Goal: Communication & Community: Answer question/provide support

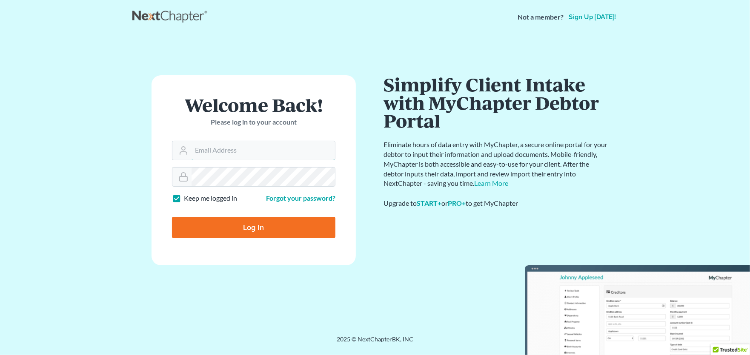
type input "[PERSON_NAME][EMAIL_ADDRESS][PERSON_NAME][DOMAIN_NAME]"
click at [256, 223] on input "Log In" at bounding box center [253, 227] width 163 height 21
type input "Thinking..."
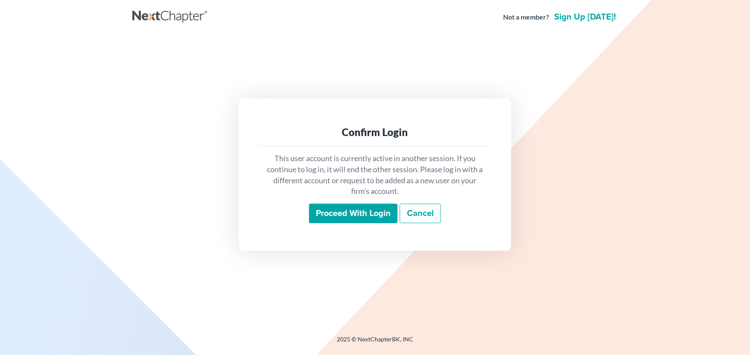
click at [343, 213] on input "Proceed with login" at bounding box center [353, 214] width 89 height 20
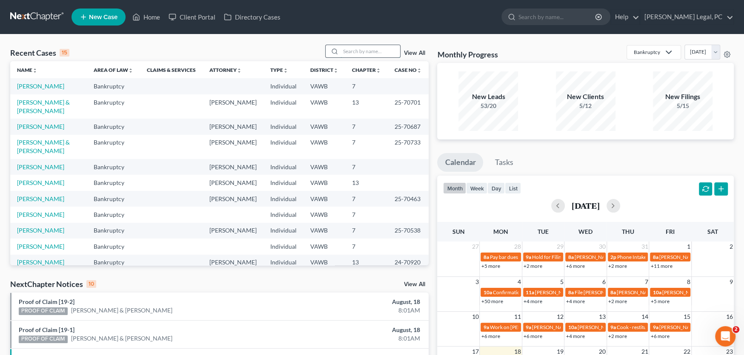
click at [355, 51] on input "search" at bounding box center [370, 51] width 60 height 12
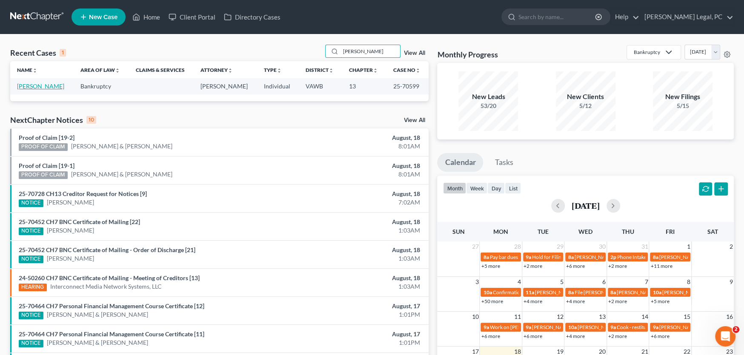
type input "soos"
click at [42, 86] on link "[PERSON_NAME]" at bounding box center [40, 86] width 47 height 7
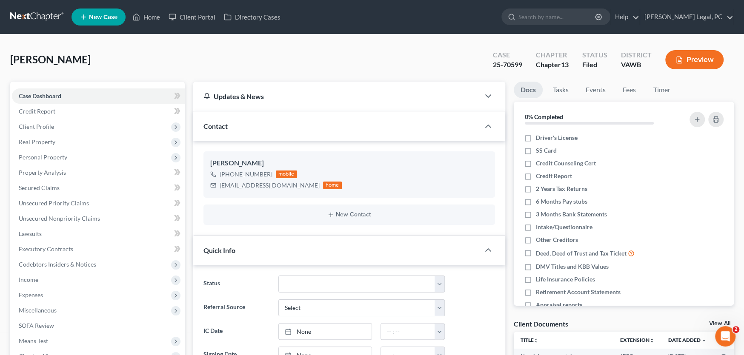
scroll to position [212, 0]
drag, startPoint x: 44, startPoint y: 159, endPoint x: 50, endPoint y: 155, distance: 7.1
click at [44, 159] on span "Personal Property" at bounding box center [43, 157] width 49 height 7
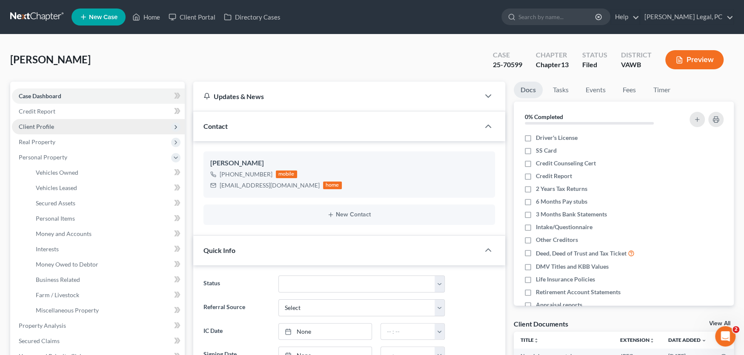
click at [37, 127] on span "Client Profile" at bounding box center [36, 126] width 35 height 7
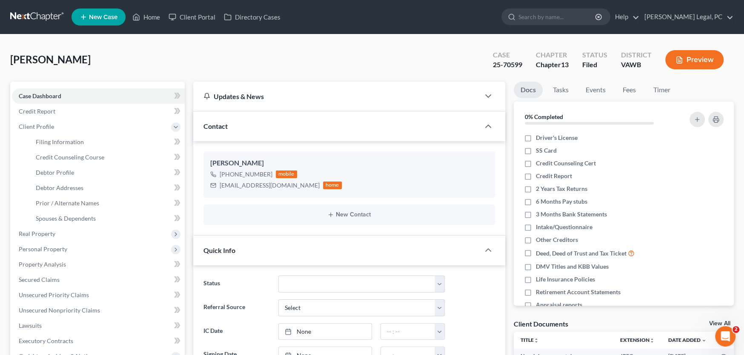
click at [42, 17] on link at bounding box center [37, 16] width 54 height 15
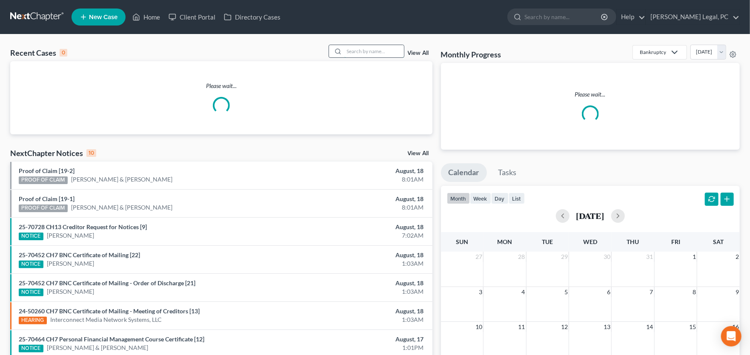
click at [371, 54] on input "search" at bounding box center [374, 51] width 60 height 12
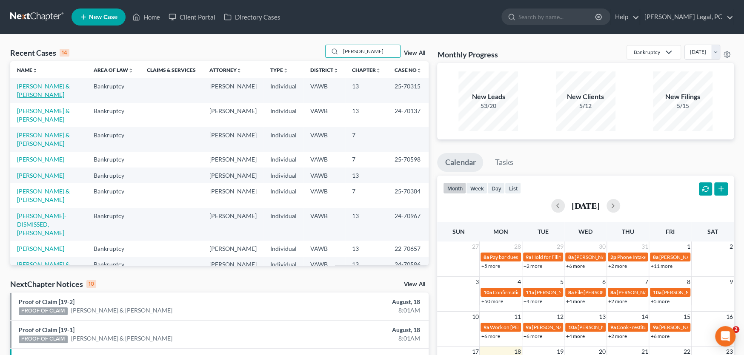
type input "Josh"
click at [51, 87] on link "[PERSON_NAME] & [PERSON_NAME]" at bounding box center [43, 91] width 53 height 16
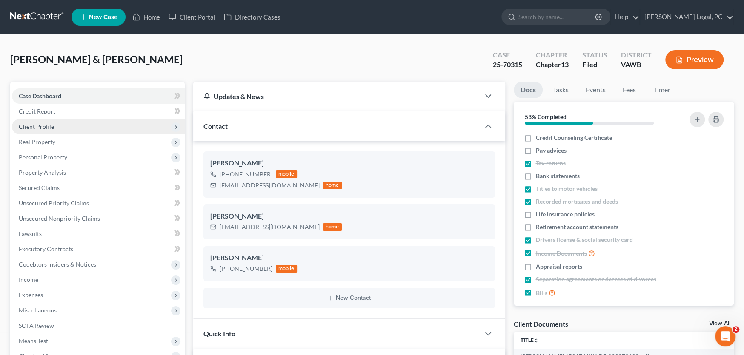
scroll to position [1259, 0]
click at [48, 131] on span "Client Profile" at bounding box center [98, 126] width 173 height 15
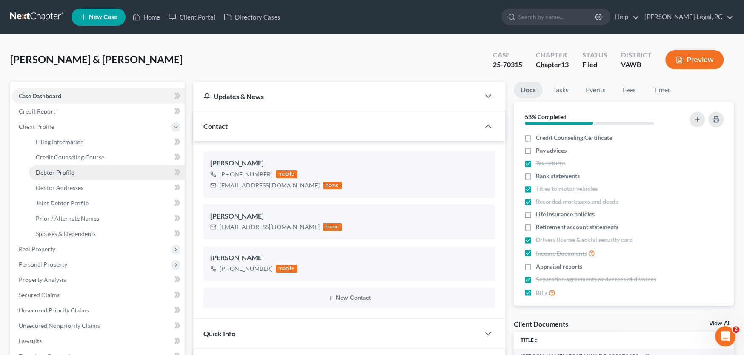
click at [54, 170] on span "Debtor Profile" at bounding box center [55, 172] width 38 height 7
select select "1"
select select "4"
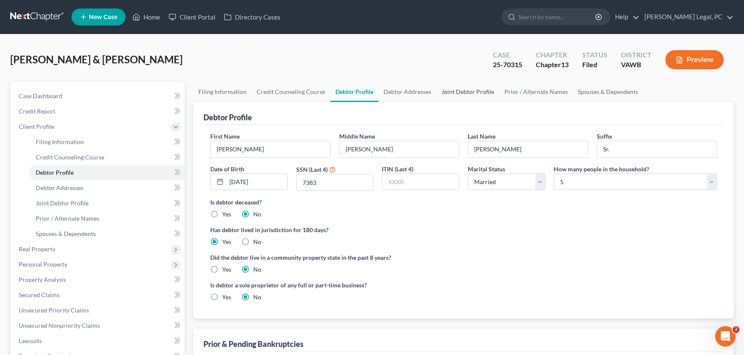
click at [454, 94] on link "Joint Debtor Profile" at bounding box center [467, 92] width 63 height 20
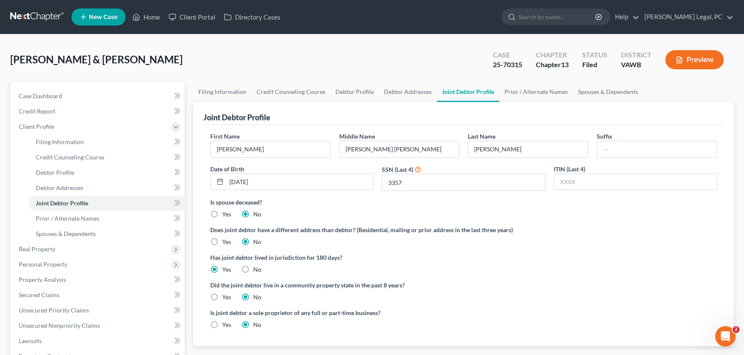
click at [44, 16] on link at bounding box center [37, 16] width 54 height 15
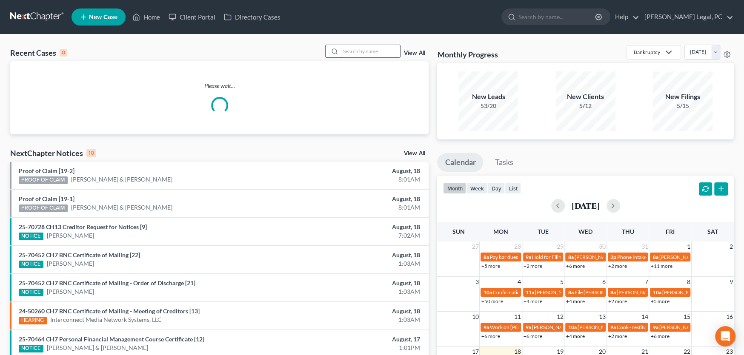
click at [369, 51] on input "search" at bounding box center [370, 51] width 60 height 12
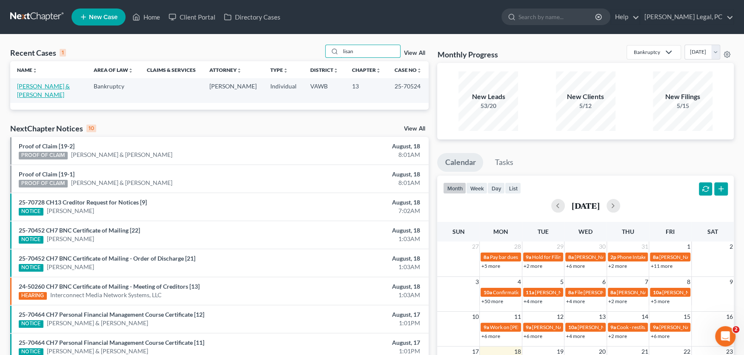
type input "lisan"
click at [69, 88] on link "[PERSON_NAME] & [PERSON_NAME]" at bounding box center [43, 91] width 53 height 16
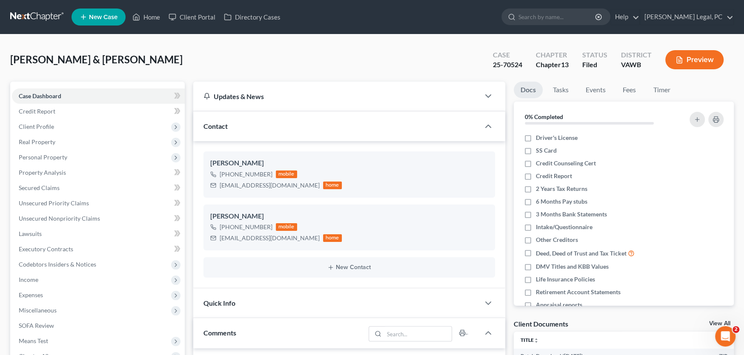
scroll to position [142, 0]
click at [48, 154] on span "Personal Property" at bounding box center [43, 157] width 49 height 7
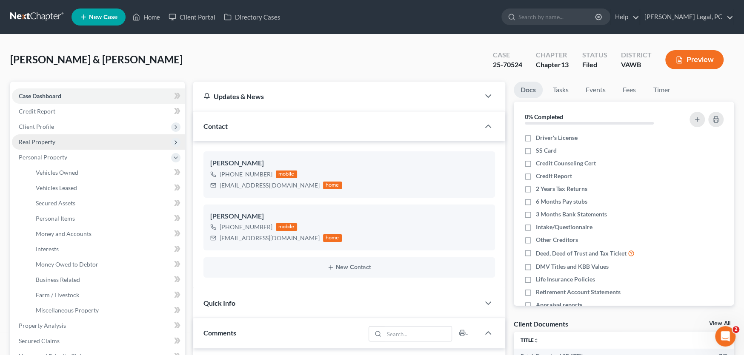
click at [48, 139] on span "Real Property" at bounding box center [37, 141] width 37 height 7
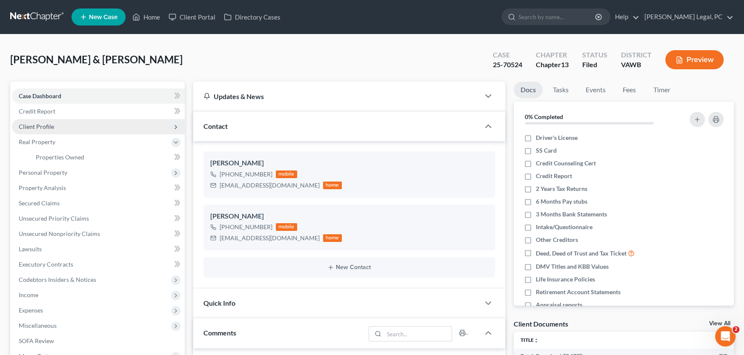
click at [49, 132] on span "Client Profile" at bounding box center [98, 126] width 173 height 15
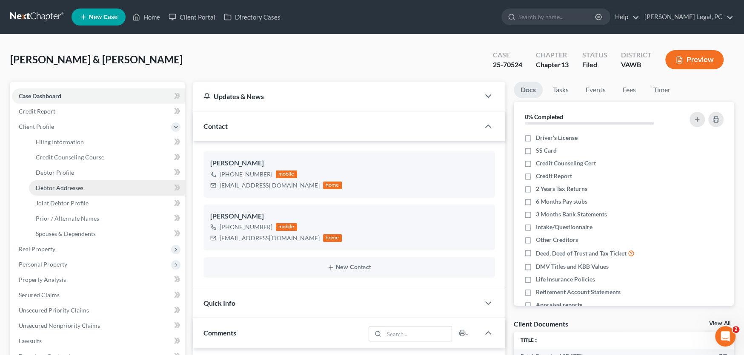
click at [71, 184] on span "Debtor Addresses" at bounding box center [60, 187] width 48 height 7
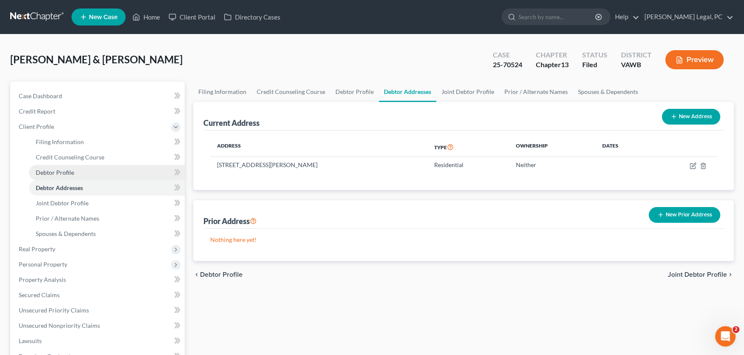
click at [60, 171] on span "Debtor Profile" at bounding box center [55, 172] width 38 height 7
select select "1"
select select "2"
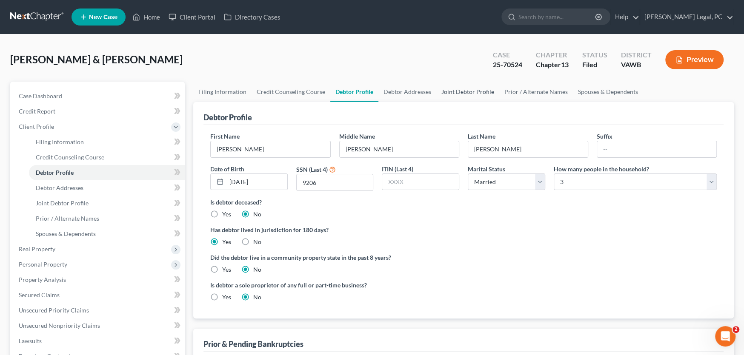
click at [468, 94] on link "Joint Debtor Profile" at bounding box center [467, 92] width 63 height 20
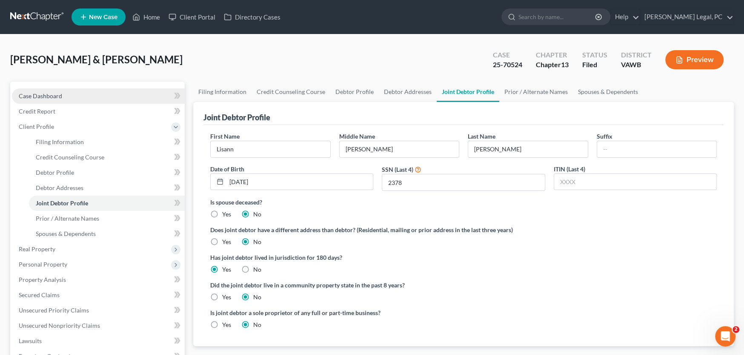
click at [45, 100] on link "Case Dashboard" at bounding box center [98, 96] width 173 height 15
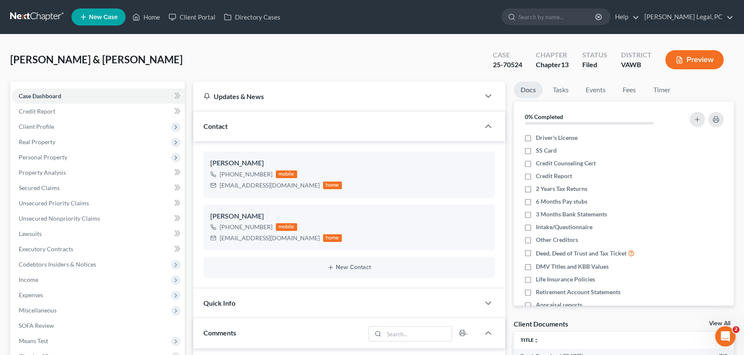
scroll to position [142, 0]
click at [35, 15] on link at bounding box center [37, 16] width 54 height 15
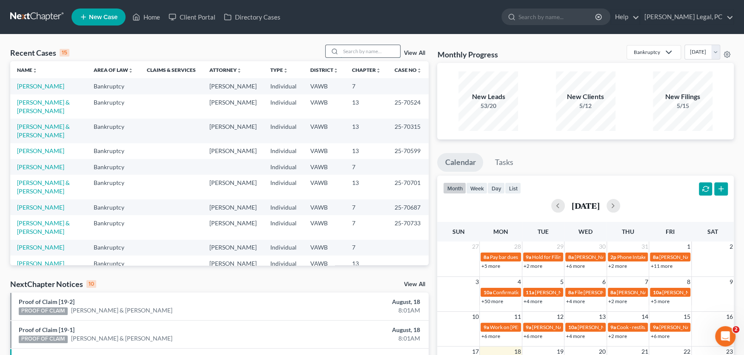
click at [351, 49] on input "search" at bounding box center [370, 51] width 60 height 12
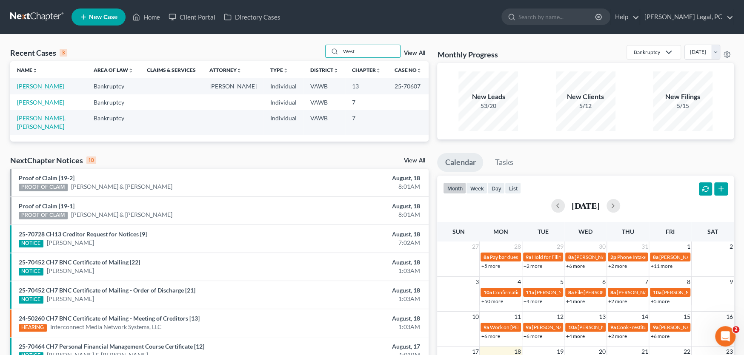
type input "West"
click at [40, 86] on link "[PERSON_NAME]" at bounding box center [40, 86] width 47 height 7
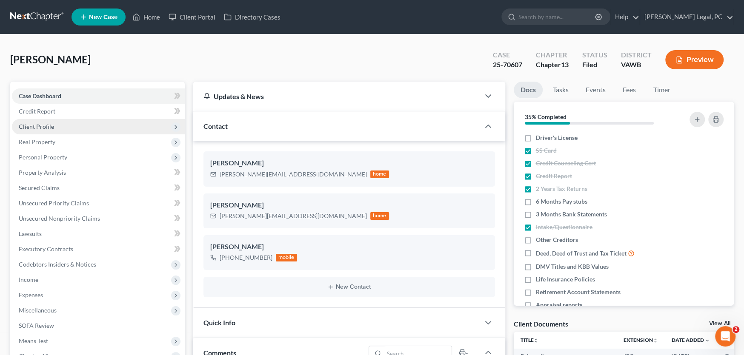
click at [47, 124] on span "Client Profile" at bounding box center [36, 126] width 35 height 7
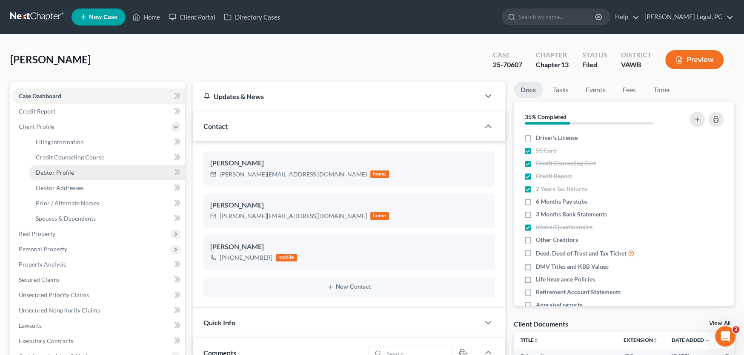
click at [81, 172] on link "Debtor Profile" at bounding box center [107, 172] width 156 height 15
select select "2"
select select "1"
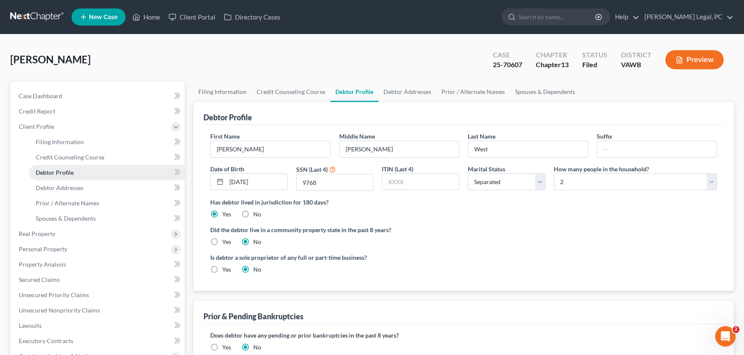
radio input "true"
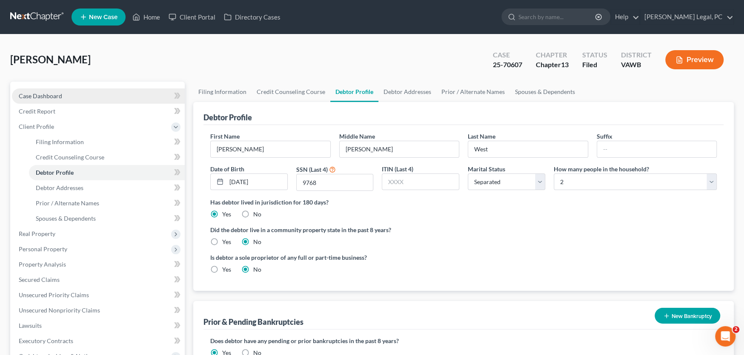
click at [66, 98] on link "Case Dashboard" at bounding box center [98, 96] width 173 height 15
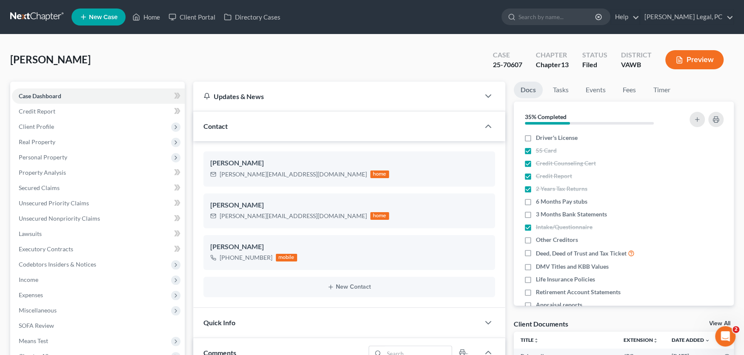
scroll to position [668, 0]
click at [43, 18] on link at bounding box center [37, 16] width 54 height 15
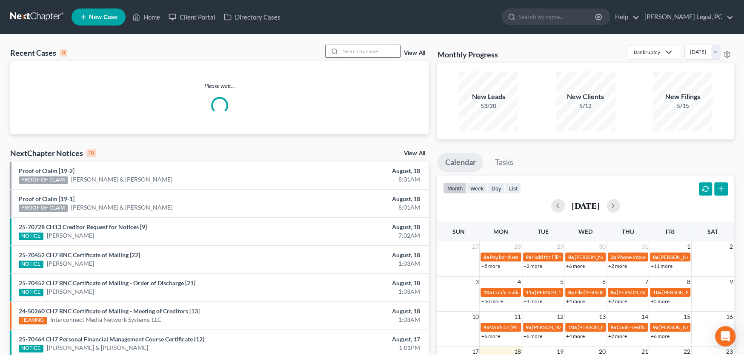
click at [361, 51] on input "search" at bounding box center [370, 51] width 60 height 12
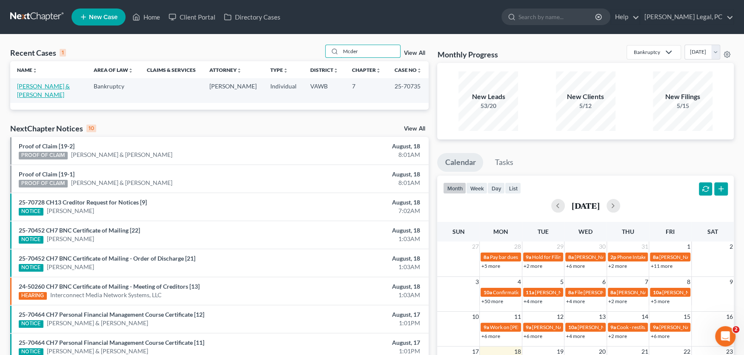
type input "Mcder"
click at [59, 87] on link "[PERSON_NAME] & [PERSON_NAME]" at bounding box center [43, 91] width 53 height 16
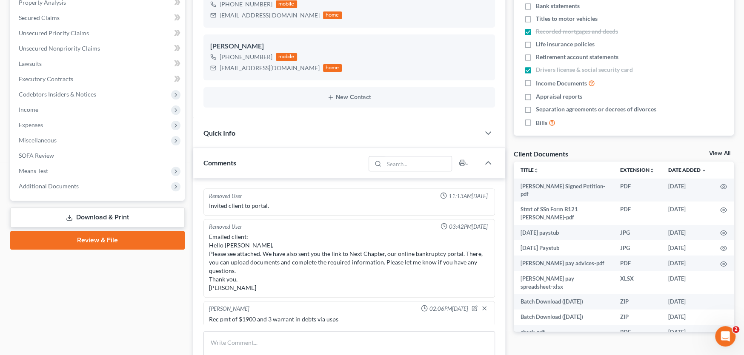
scroll to position [865, 0]
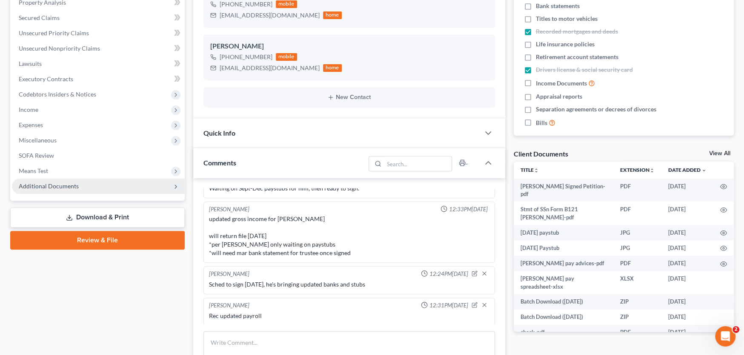
click at [46, 187] on span "Additional Documents" at bounding box center [49, 186] width 60 height 7
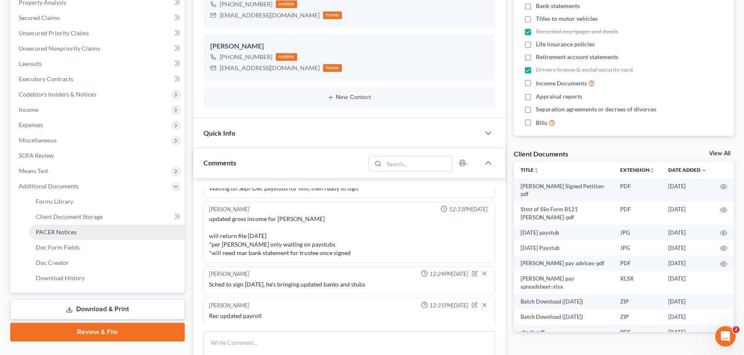
click at [55, 229] on span "PACER Notices" at bounding box center [56, 232] width 41 height 7
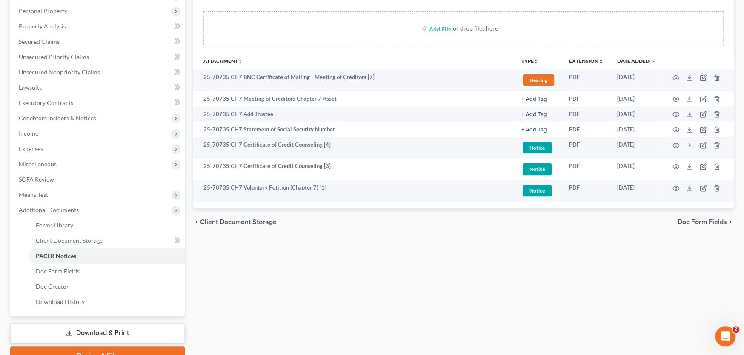
scroll to position [128, 0]
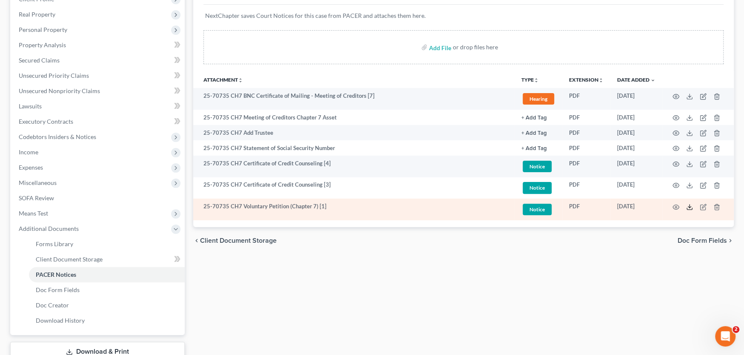
click at [690, 207] on icon at bounding box center [689, 207] width 7 height 7
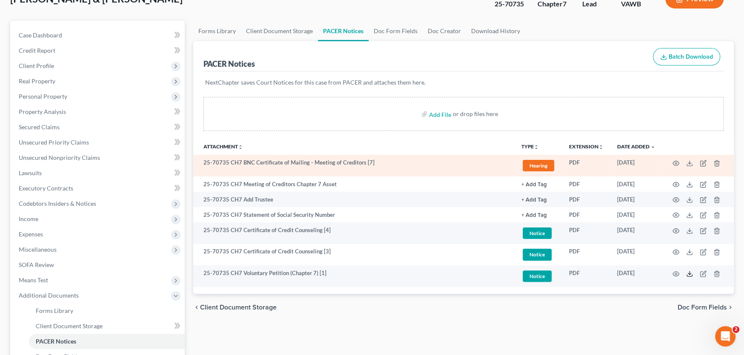
scroll to position [0, 0]
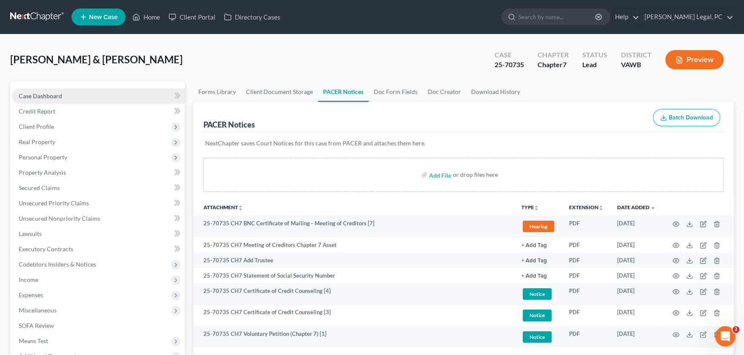
click at [53, 97] on span "Case Dashboard" at bounding box center [40, 95] width 43 height 7
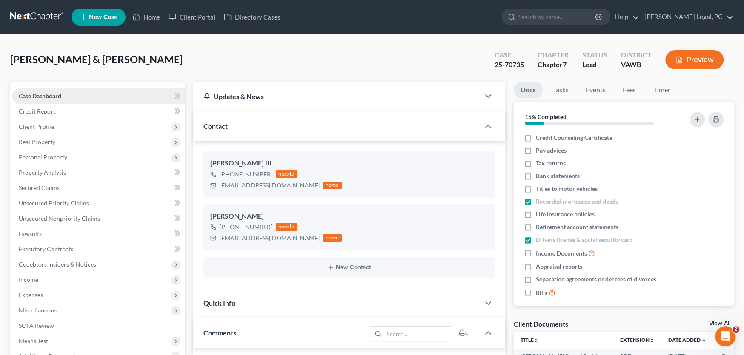
scroll to position [865, 0]
drag, startPoint x: 298, startPoint y: 185, endPoint x: 217, endPoint y: 190, distance: 81.0
click at [217, 190] on div "[EMAIL_ADDRESS][DOMAIN_NAME] home" at bounding box center [275, 185] width 131 height 11
copy div "[EMAIL_ADDRESS][DOMAIN_NAME]"
click at [23, 14] on link at bounding box center [37, 16] width 54 height 15
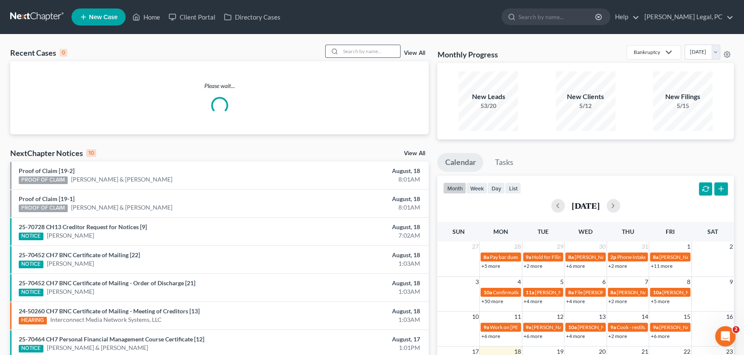
click at [348, 49] on input "search" at bounding box center [370, 51] width 60 height 12
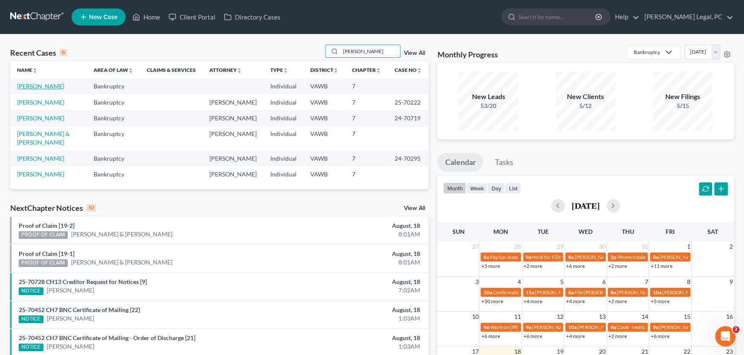
type input "Ricky"
click at [22, 87] on link "[PERSON_NAME]" at bounding box center [40, 86] width 47 height 7
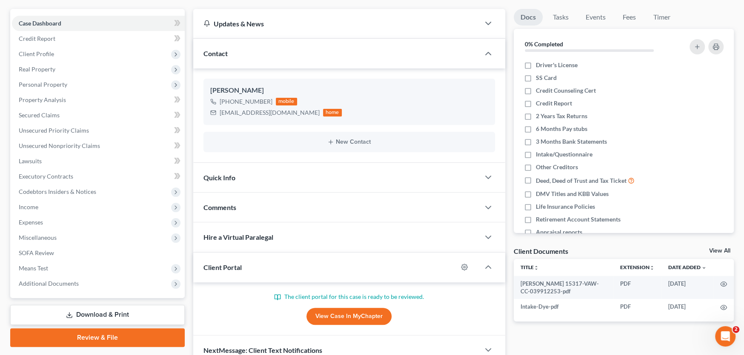
scroll to position [114, 0]
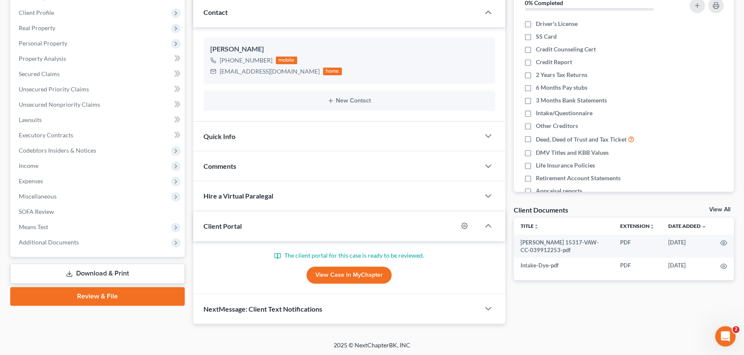
drag, startPoint x: 221, startPoint y: 163, endPoint x: 238, endPoint y: 163, distance: 17.0
click at [221, 163] on span "Comments" at bounding box center [219, 166] width 33 height 8
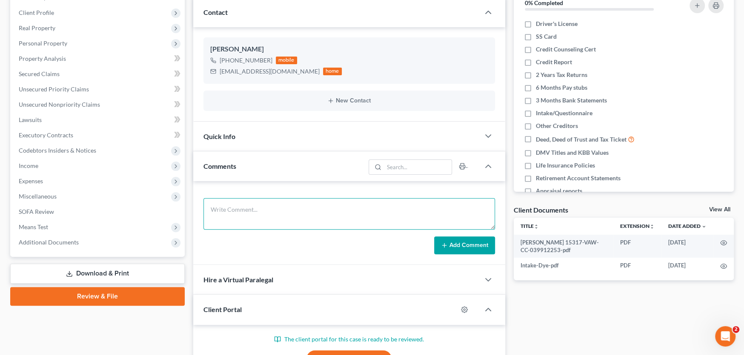
click at [251, 206] on textarea at bounding box center [349, 213] width 292 height 31
click at [270, 215] on textarea "He called United SE CU and they said the lawyer would have to submit a form to …" at bounding box center [349, 213] width 292 height 31
drag, startPoint x: 270, startPoint y: 215, endPoint x: 346, endPoint y: 221, distance: 76.0
click at [350, 221] on textarea "He called United SE CU and they said the lawyer would have to submit a form to …" at bounding box center [349, 213] width 292 height 31
click at [220, 219] on textarea "He called United SE CU and they said the lawyer would have to submit a form to …" at bounding box center [349, 213] width 292 height 31
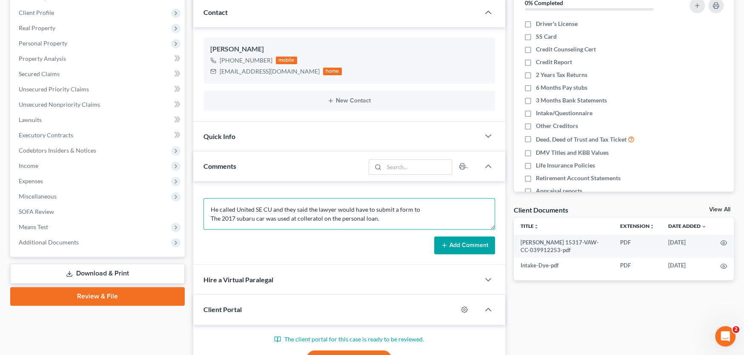
click at [249, 217] on textarea "He called United SE CU and they said the lawyer would have to submit a form to …" at bounding box center [349, 213] width 292 height 31
click at [418, 207] on textarea "He called United SE CU and they said the lawyer would have to submit a form to …" at bounding box center [349, 213] width 292 height 31
click at [305, 218] on textarea "He called United SE CU and they said the lawyer would have to submit a form to …" at bounding box center [349, 213] width 292 height 31
click at [316, 217] on textarea "He called United SE CU and they said the lawyer would have to submit a form to …" at bounding box center [349, 213] width 292 height 31
type textarea "He called United SE CU and they said the lawyer would have to submit a form to …"
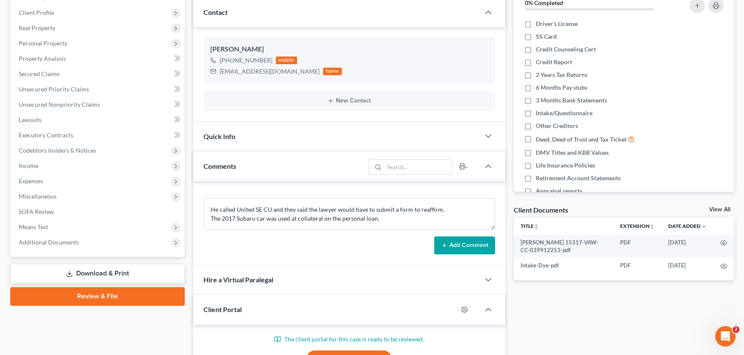
click at [462, 243] on button "Add Comment" at bounding box center [464, 246] width 61 height 18
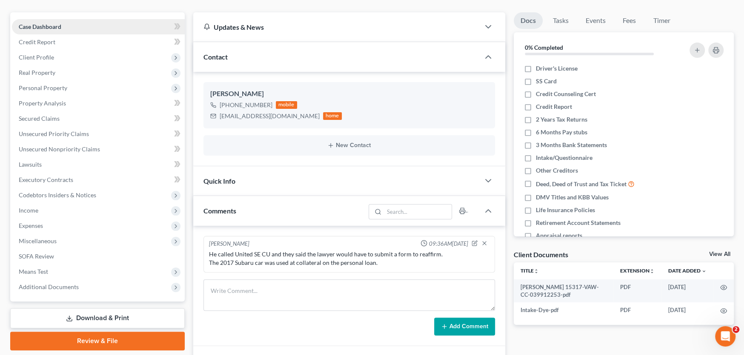
scroll to position [0, 0]
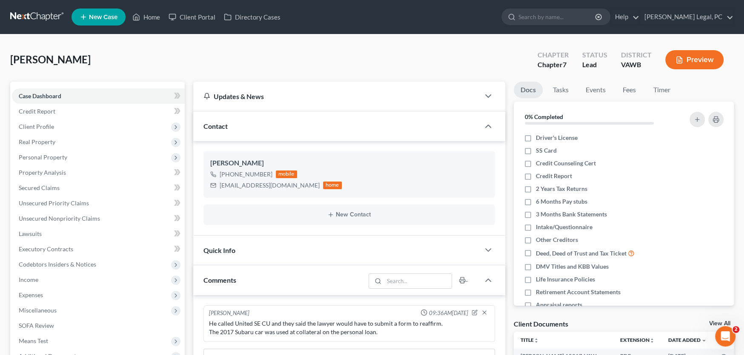
click at [28, 14] on link at bounding box center [37, 16] width 54 height 15
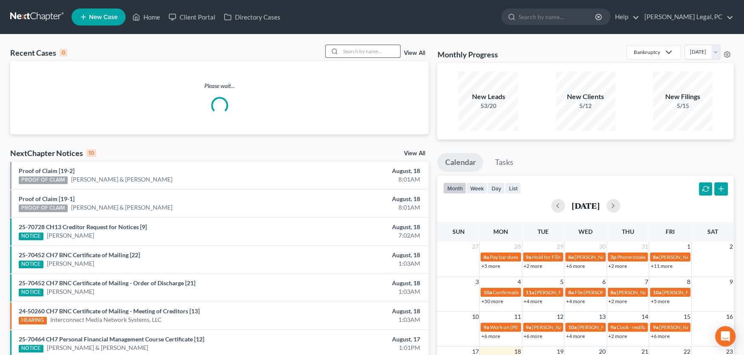
click at [351, 52] on input "search" at bounding box center [370, 51] width 60 height 12
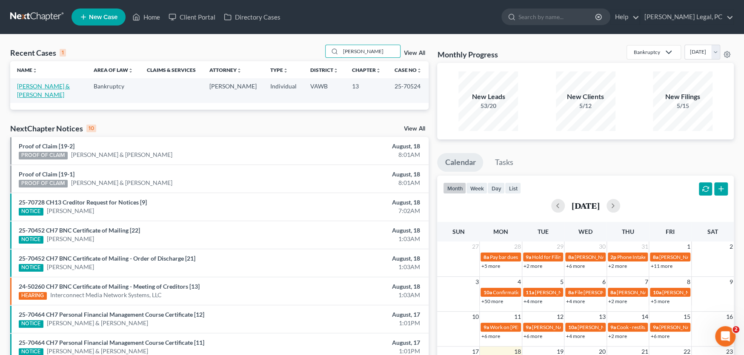
type input "Marcum"
click at [43, 88] on link "[PERSON_NAME] & [PERSON_NAME]" at bounding box center [43, 91] width 53 height 16
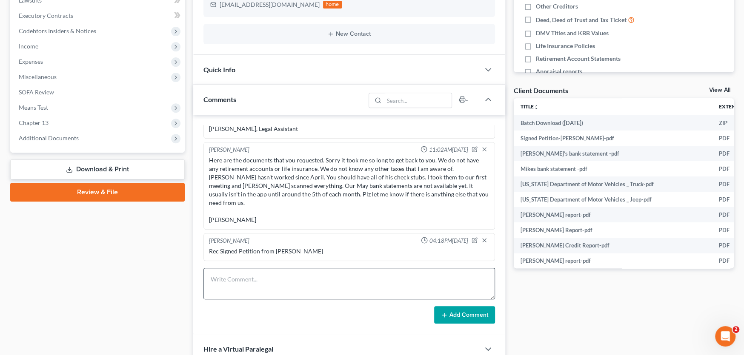
scroll to position [255, 0]
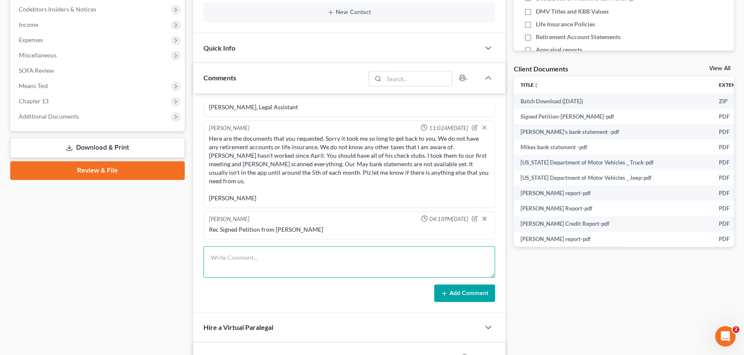
click at [231, 267] on textarea at bounding box center [349, 261] width 292 height 31
type textarea "Emailed Affidavit to be signed"
click at [457, 294] on button "Add Comment" at bounding box center [464, 294] width 61 height 18
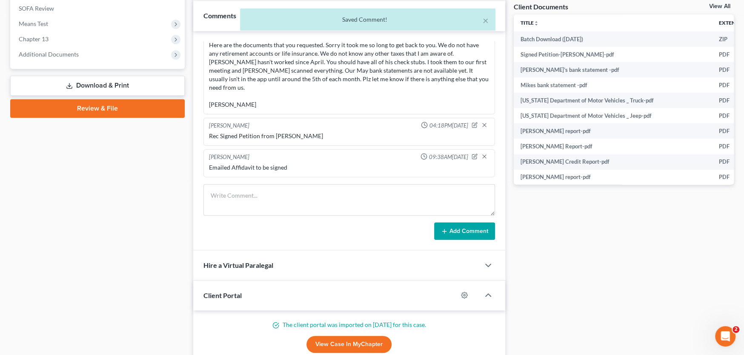
scroll to position [383, 0]
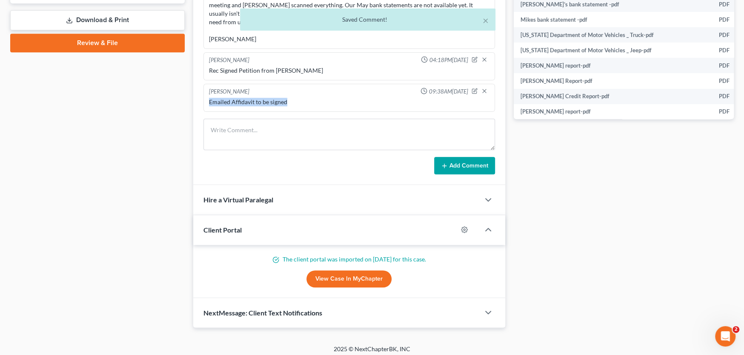
drag, startPoint x: 281, startPoint y: 103, endPoint x: 204, endPoint y: 105, distance: 77.1
click at [204, 105] on div "Rachel Dalton 09:38AM, 08/18/2025 Emailed Affidavit to be signed" at bounding box center [349, 98] width 292 height 28
copy div "Emailed Affidavit to be signed"
click at [136, 134] on div "Case Dashboard Payments Invoices Payments Payments Credit Report Client Profile" at bounding box center [97, 13] width 183 height 629
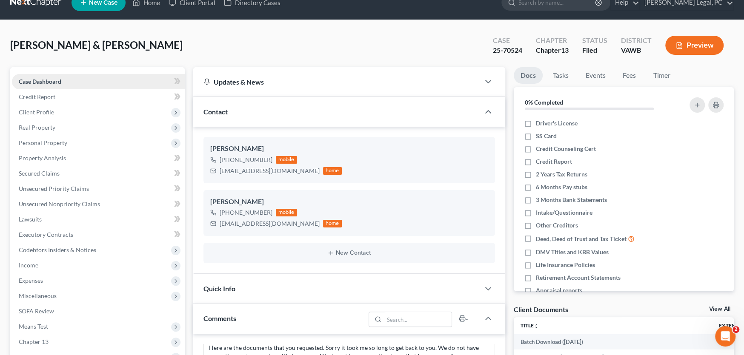
scroll to position [0, 0]
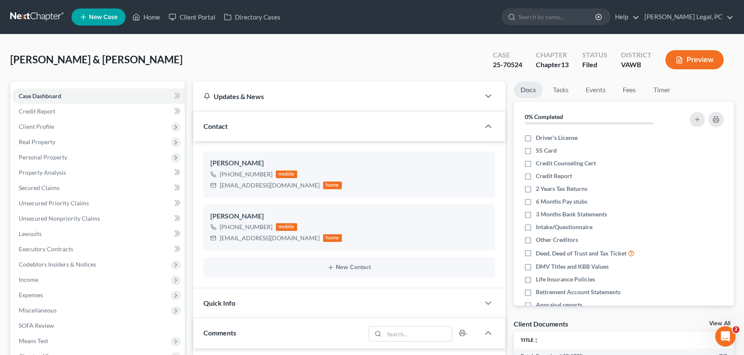
click at [38, 17] on link at bounding box center [37, 16] width 54 height 15
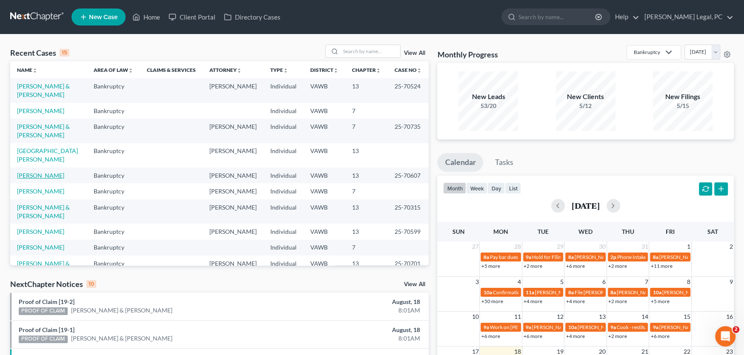
click at [36, 172] on link "[PERSON_NAME]" at bounding box center [40, 175] width 47 height 7
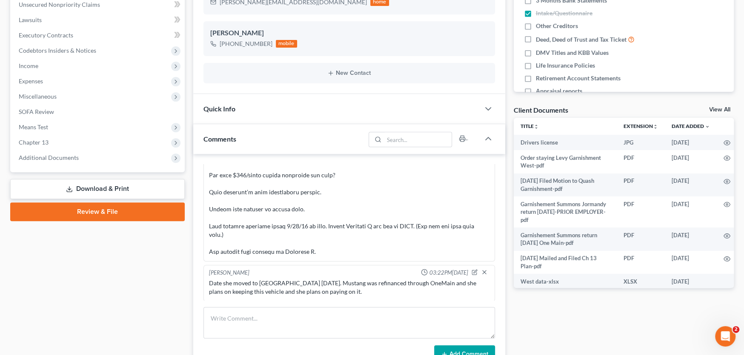
scroll to position [255, 0]
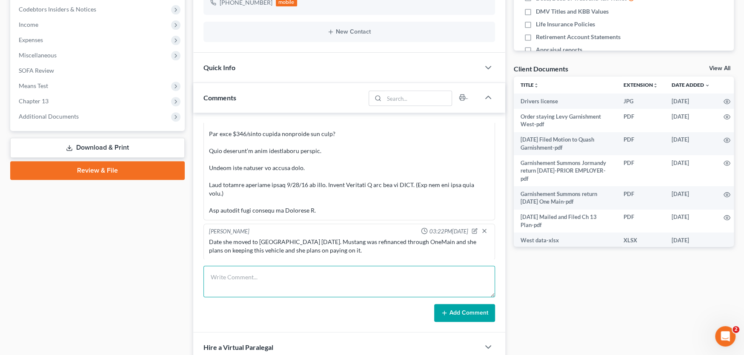
click at [254, 274] on textarea at bounding box center [349, 281] width 292 height 31
paste textarea "Emailed Affidavit to be signed"
type textarea "Emailed Affidavit to be signed"
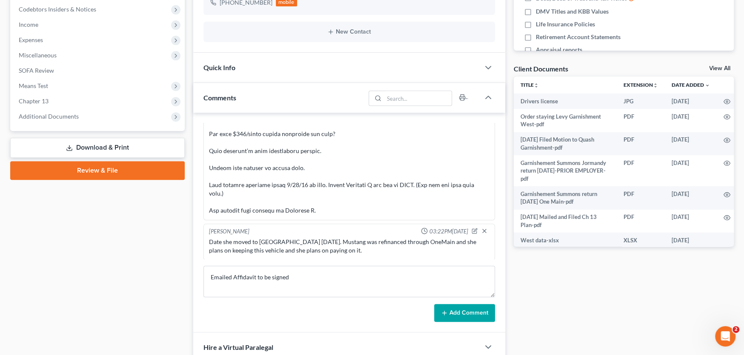
click at [453, 312] on button "Add Comment" at bounding box center [464, 313] width 61 height 18
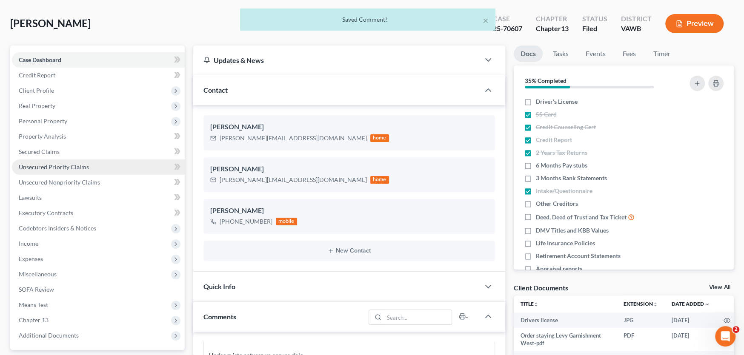
scroll to position [0, 0]
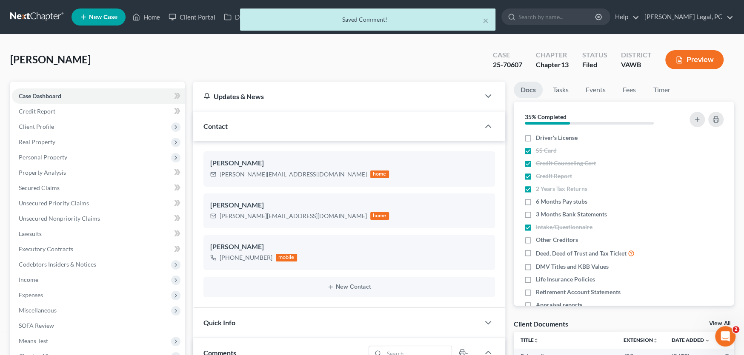
click at [37, 17] on div "× Saved Comment!" at bounding box center [368, 22] width 744 height 26
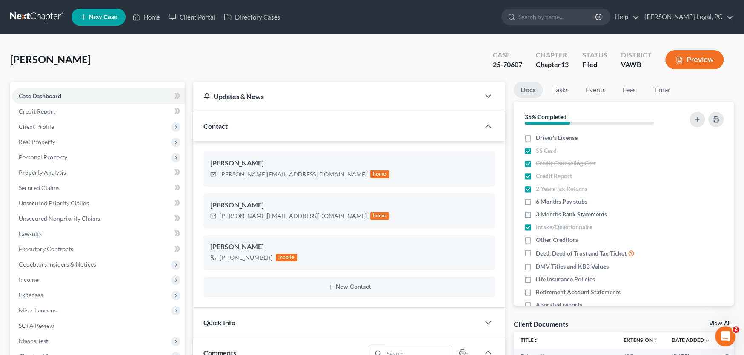
click at [39, 13] on link at bounding box center [37, 16] width 54 height 15
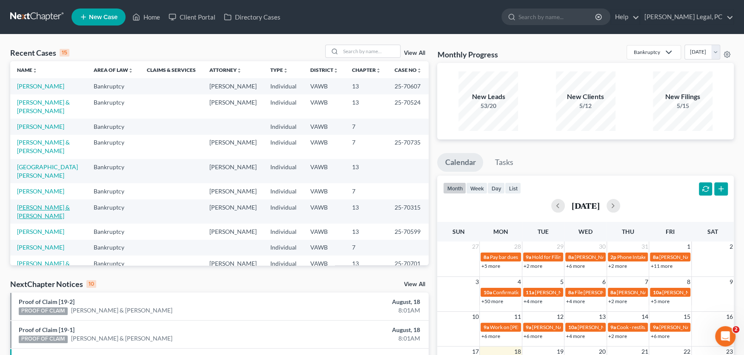
click at [41, 204] on link "[PERSON_NAME] & [PERSON_NAME]" at bounding box center [43, 212] width 53 height 16
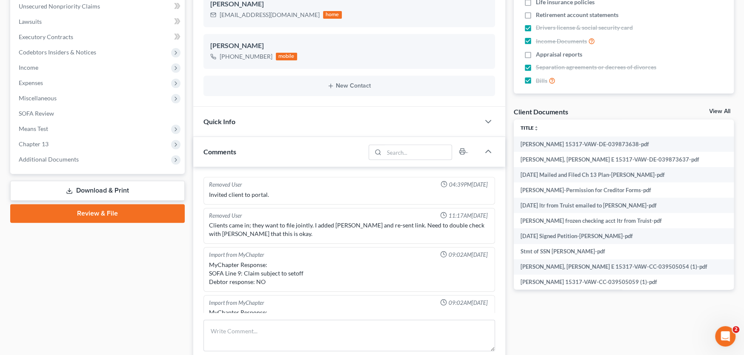
scroll to position [1259, 0]
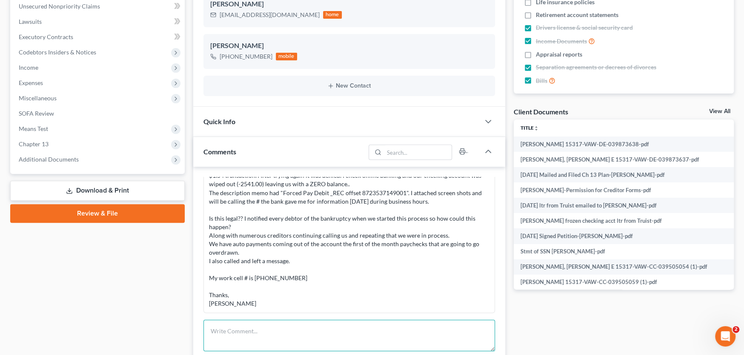
click at [249, 329] on textarea at bounding box center [349, 335] width 292 height 31
paste textarea "Emailed Affidavit to be signed"
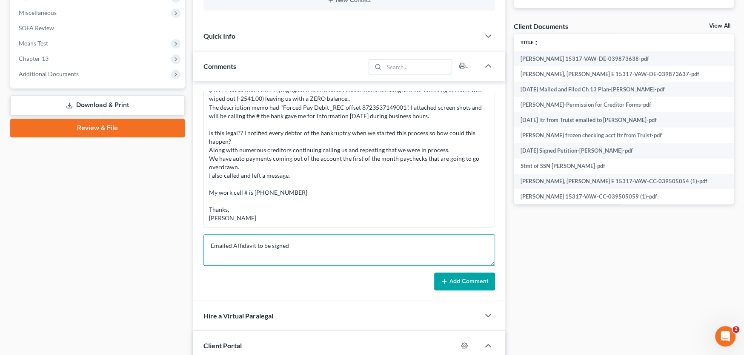
type textarea "Emailed Affidavit to be signed"
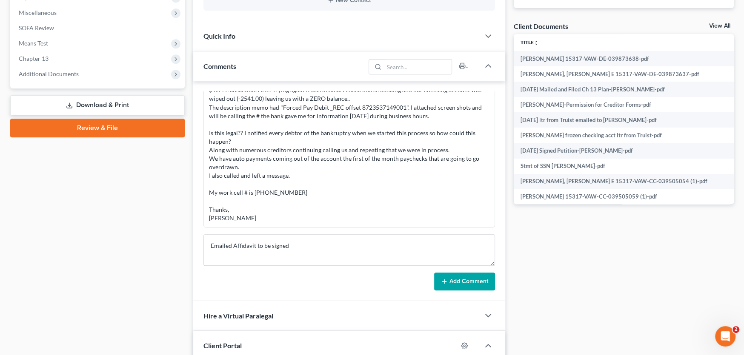
click at [473, 285] on button "Add Comment" at bounding box center [464, 282] width 61 height 18
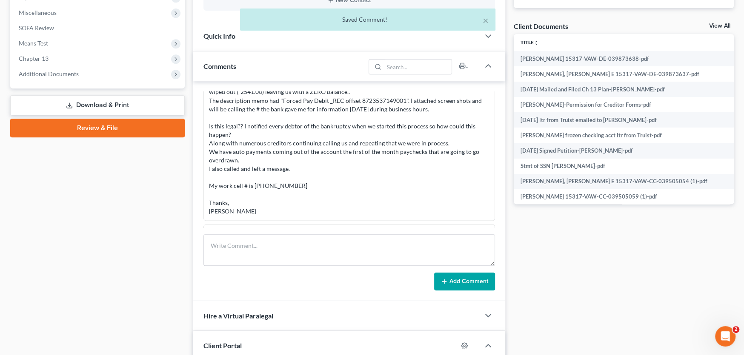
scroll to position [1291, 0]
